Goal: Transaction & Acquisition: Purchase product/service

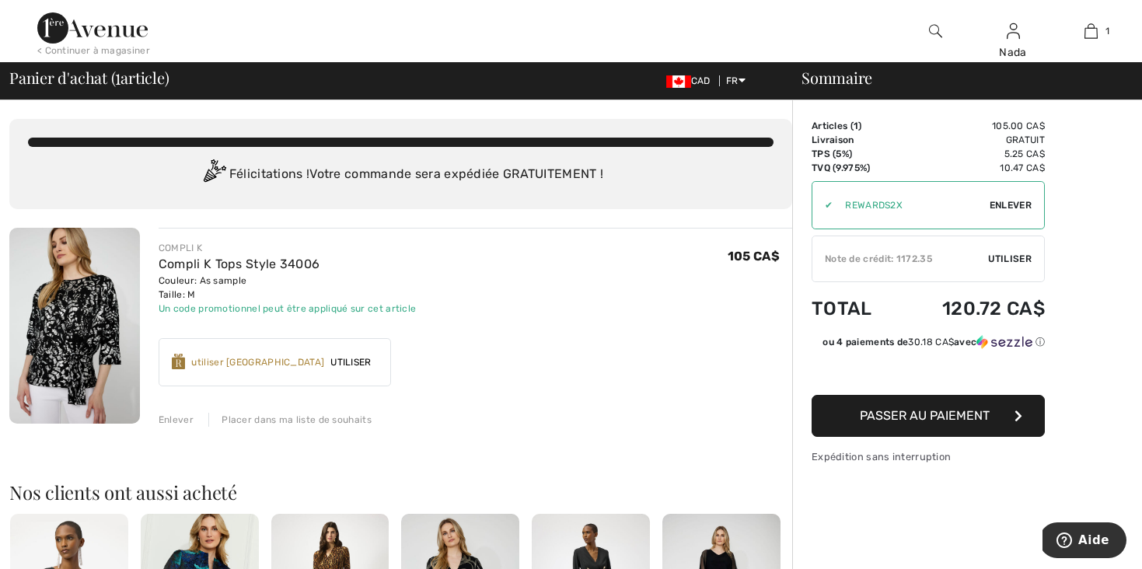
click at [1006, 207] on span "Enlever" at bounding box center [1010, 205] width 42 height 14
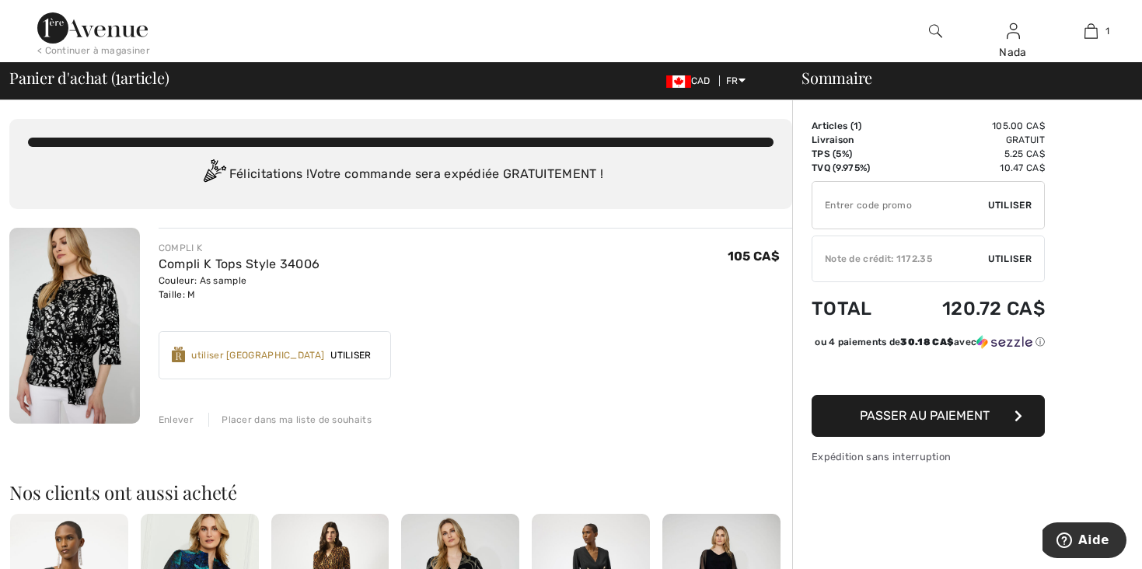
click at [870, 201] on input "TEXT" at bounding box center [900, 205] width 176 height 47
type input "EXTRA15"
click at [996, 201] on span "Utiliser" at bounding box center [1010, 205] width 44 height 14
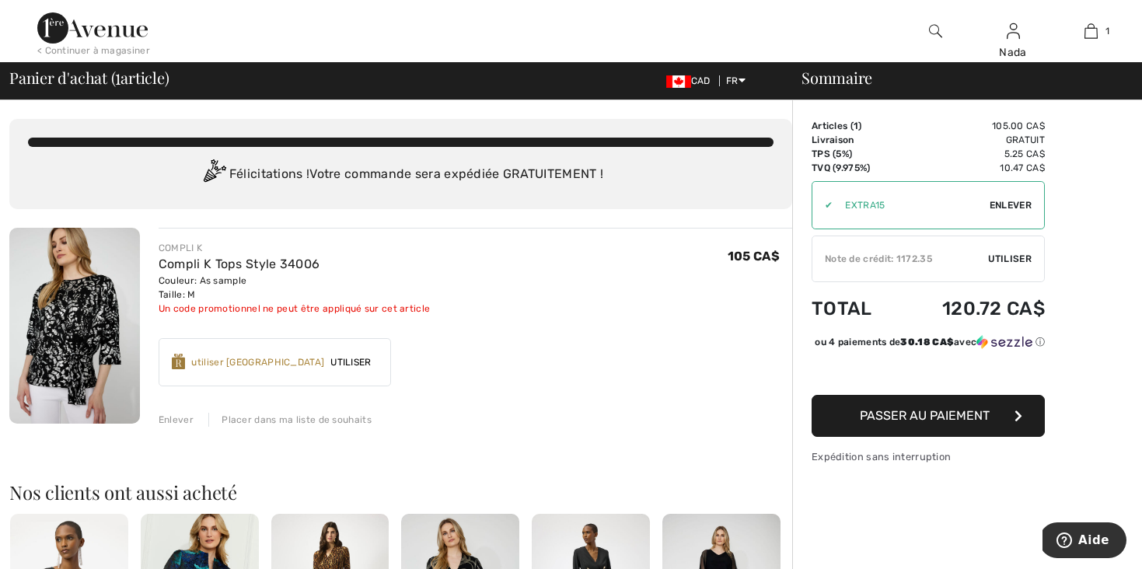
click at [132, 51] on div "< Continuer à magasiner" at bounding box center [93, 51] width 113 height 14
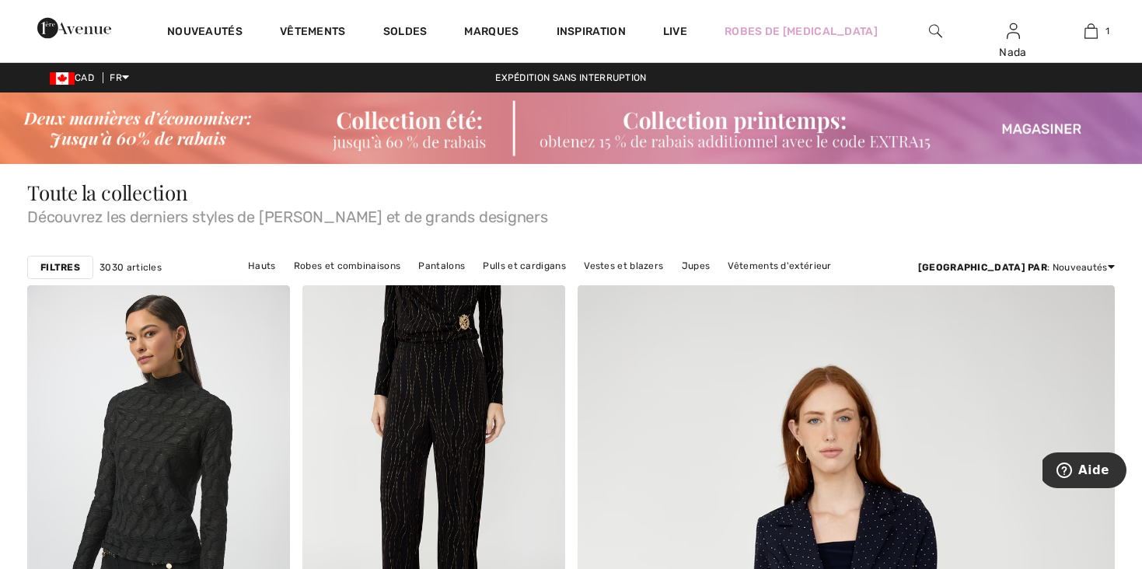
click at [442, 130] on img at bounding box center [571, 127] width 1142 height 71
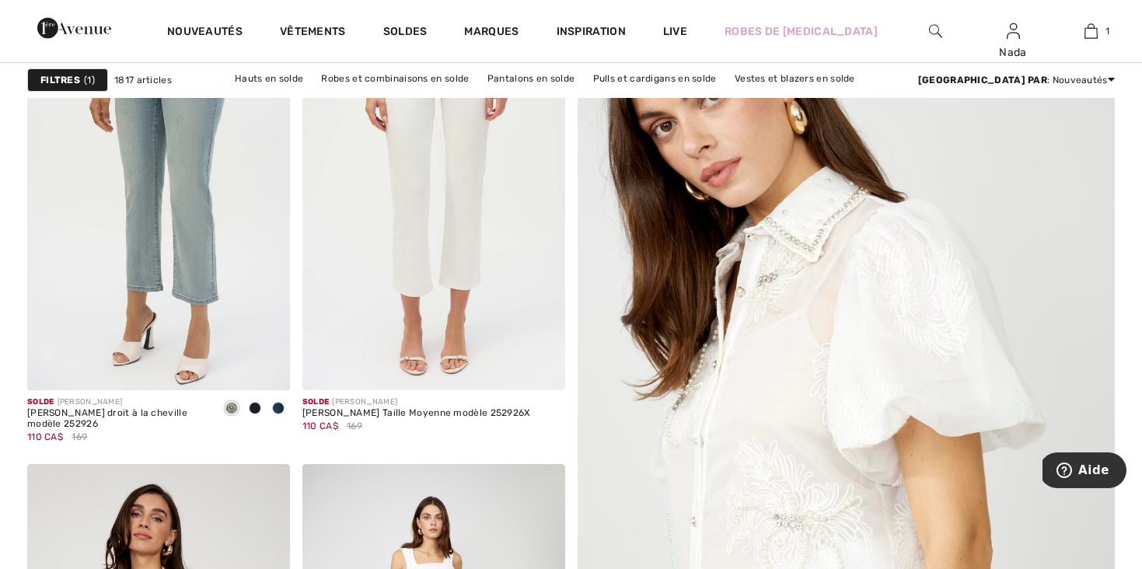
scroll to position [326, 0]
click at [434, 234] on img at bounding box center [433, 193] width 263 height 394
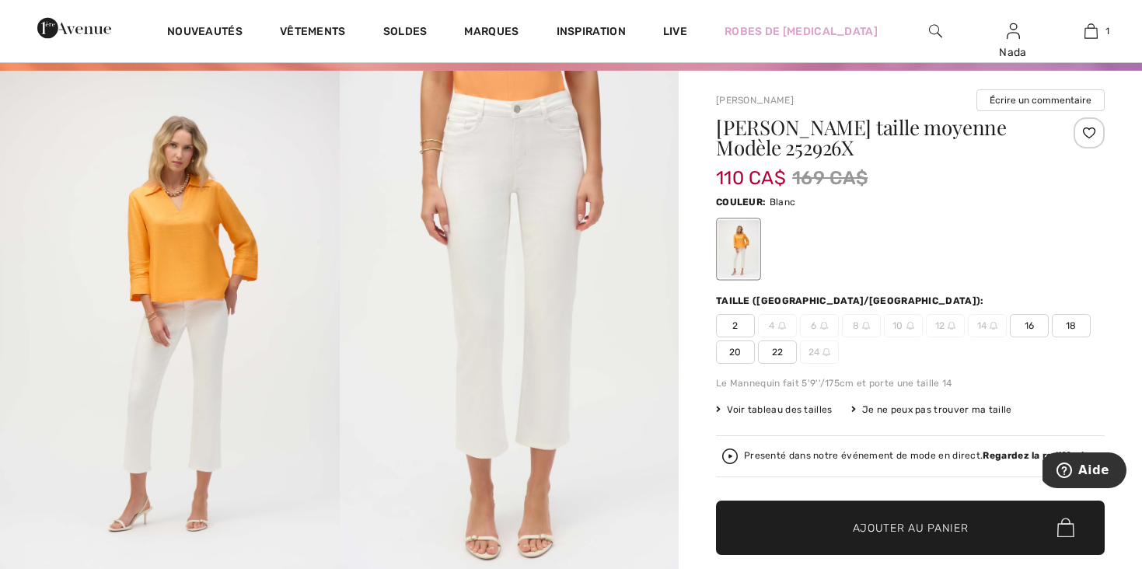
click at [736, 323] on span "2" at bounding box center [735, 325] width 39 height 23
click at [830, 517] on span "✔ Ajouté au panier Ajouter au panier" at bounding box center [910, 527] width 389 height 54
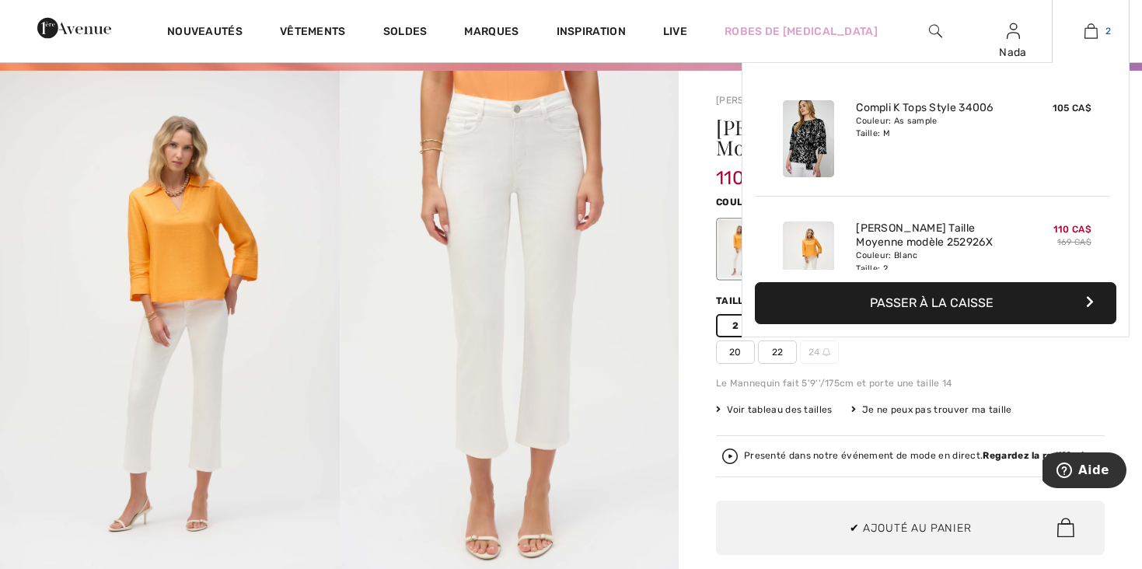
scroll to position [48, 0]
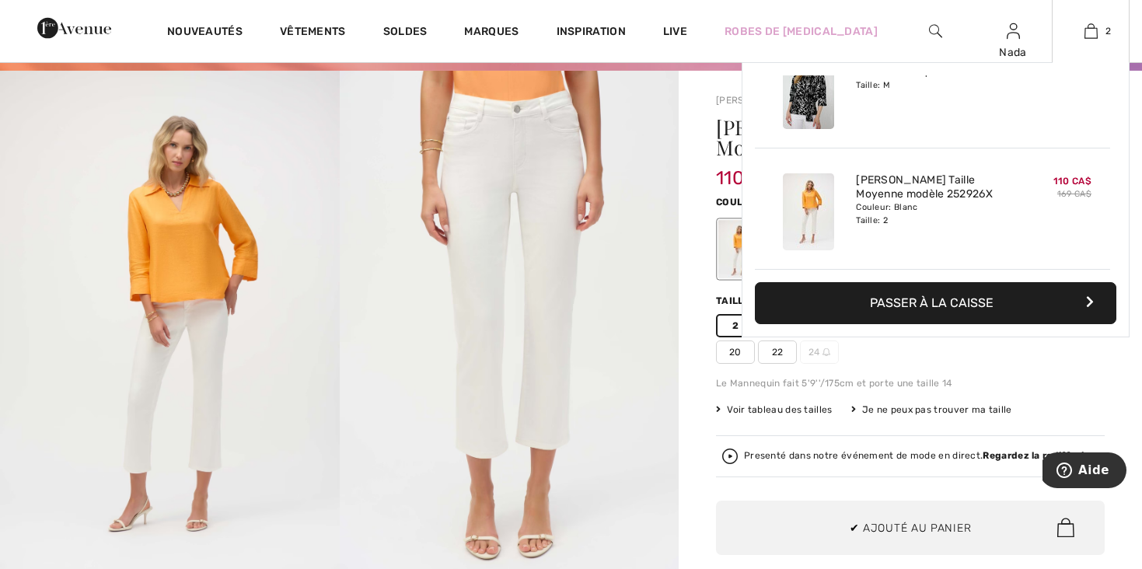
click at [951, 297] on button "Passer à la caisse" at bounding box center [935, 303] width 361 height 42
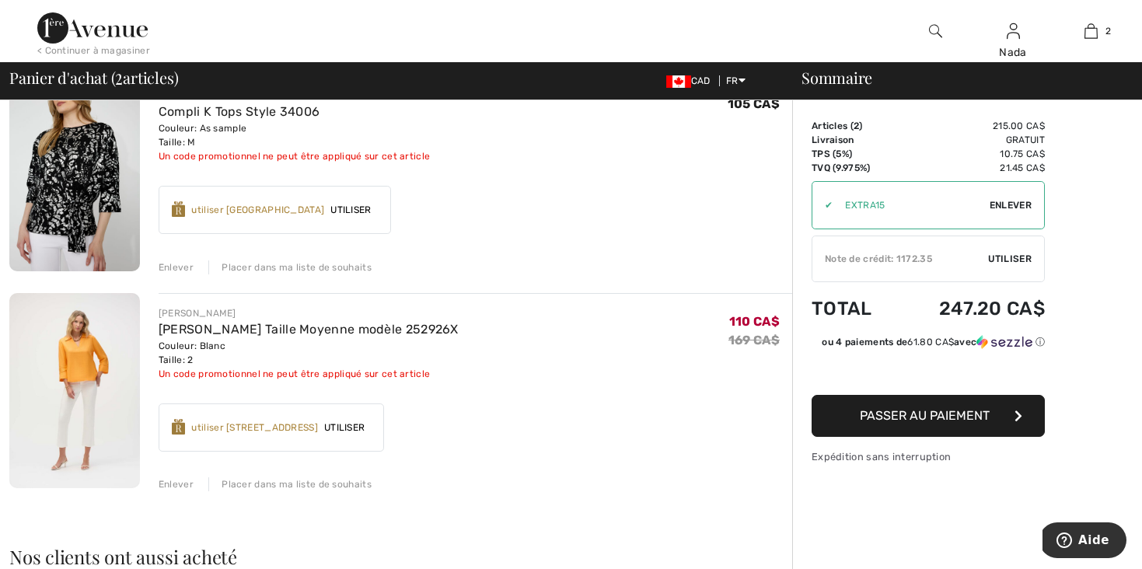
scroll to position [138, 0]
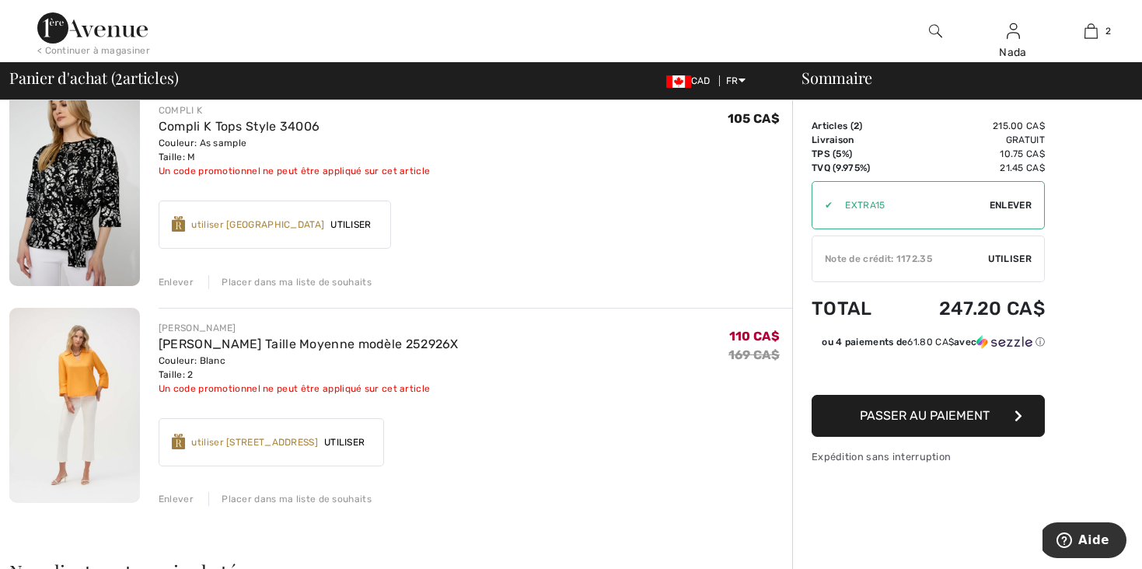
click at [185, 282] on div "Enlever" at bounding box center [176, 282] width 35 height 14
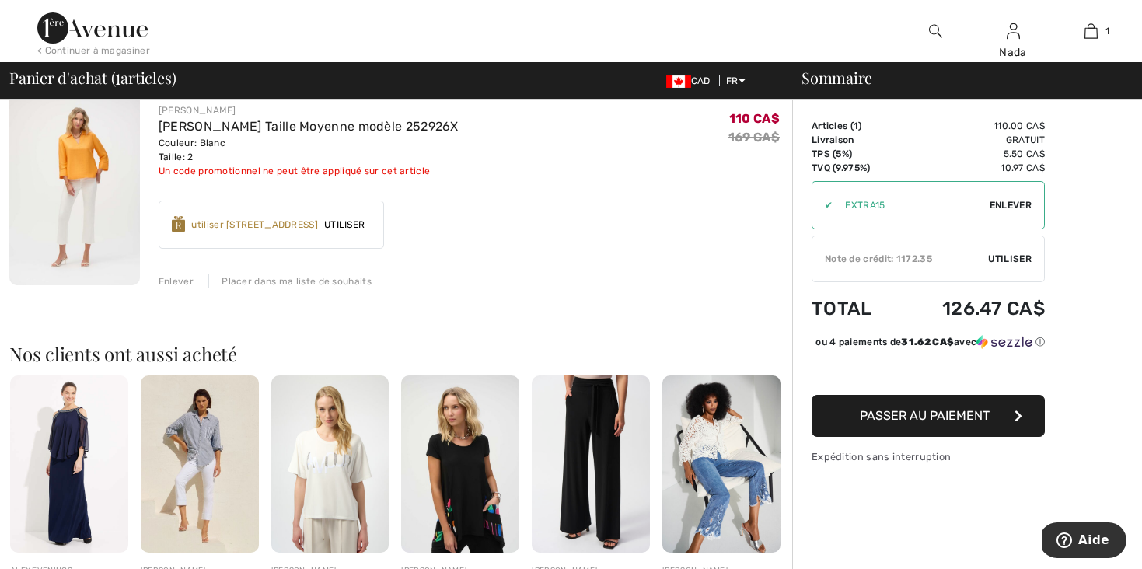
scroll to position [0, 0]
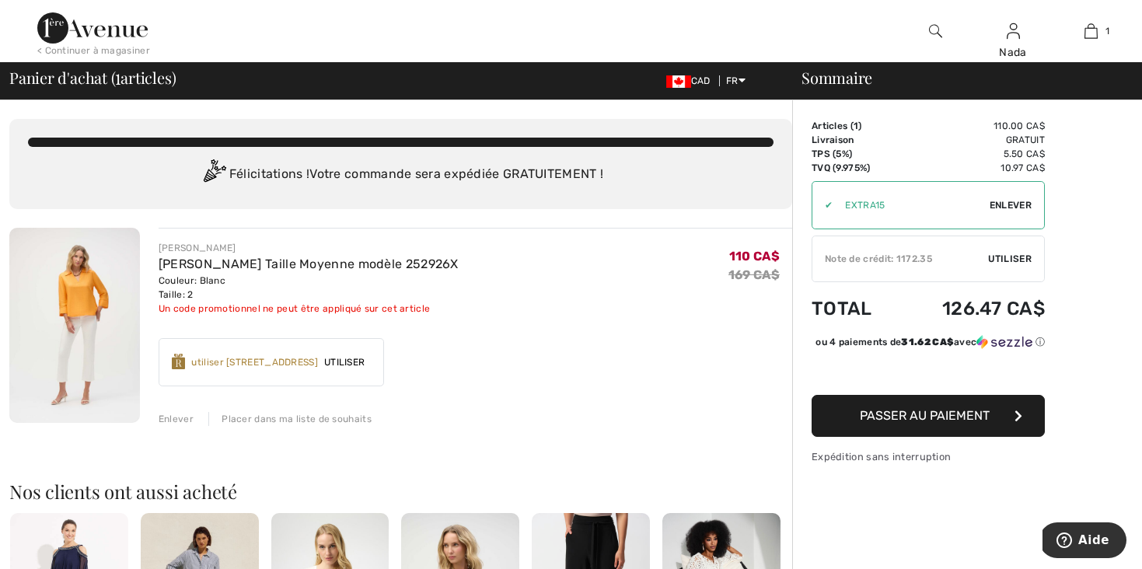
click at [178, 418] on div "Enlever" at bounding box center [176, 419] width 35 height 14
